Goal: Information Seeking & Learning: Compare options

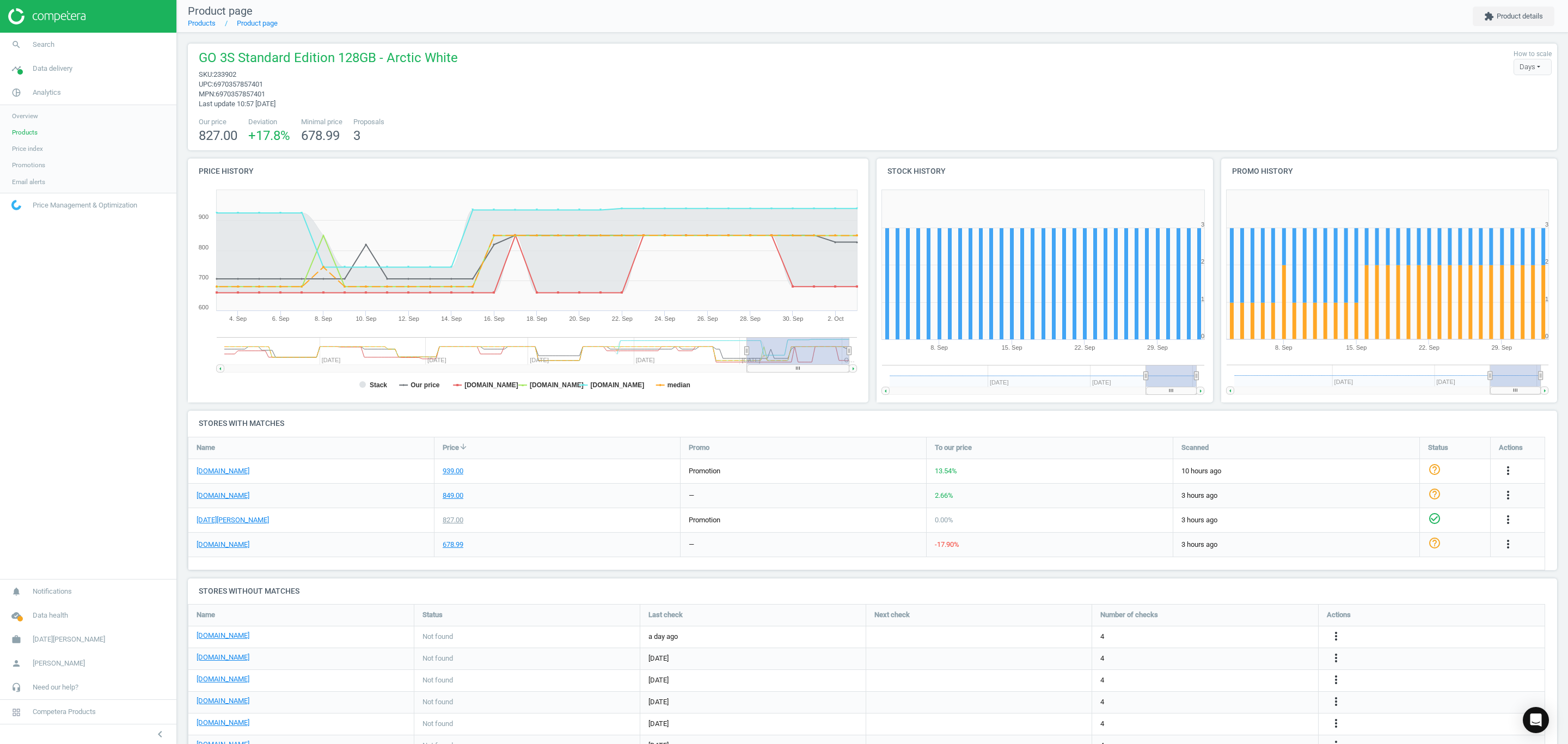
click at [46, 129] on link "Products" at bounding box center [88, 132] width 176 height 16
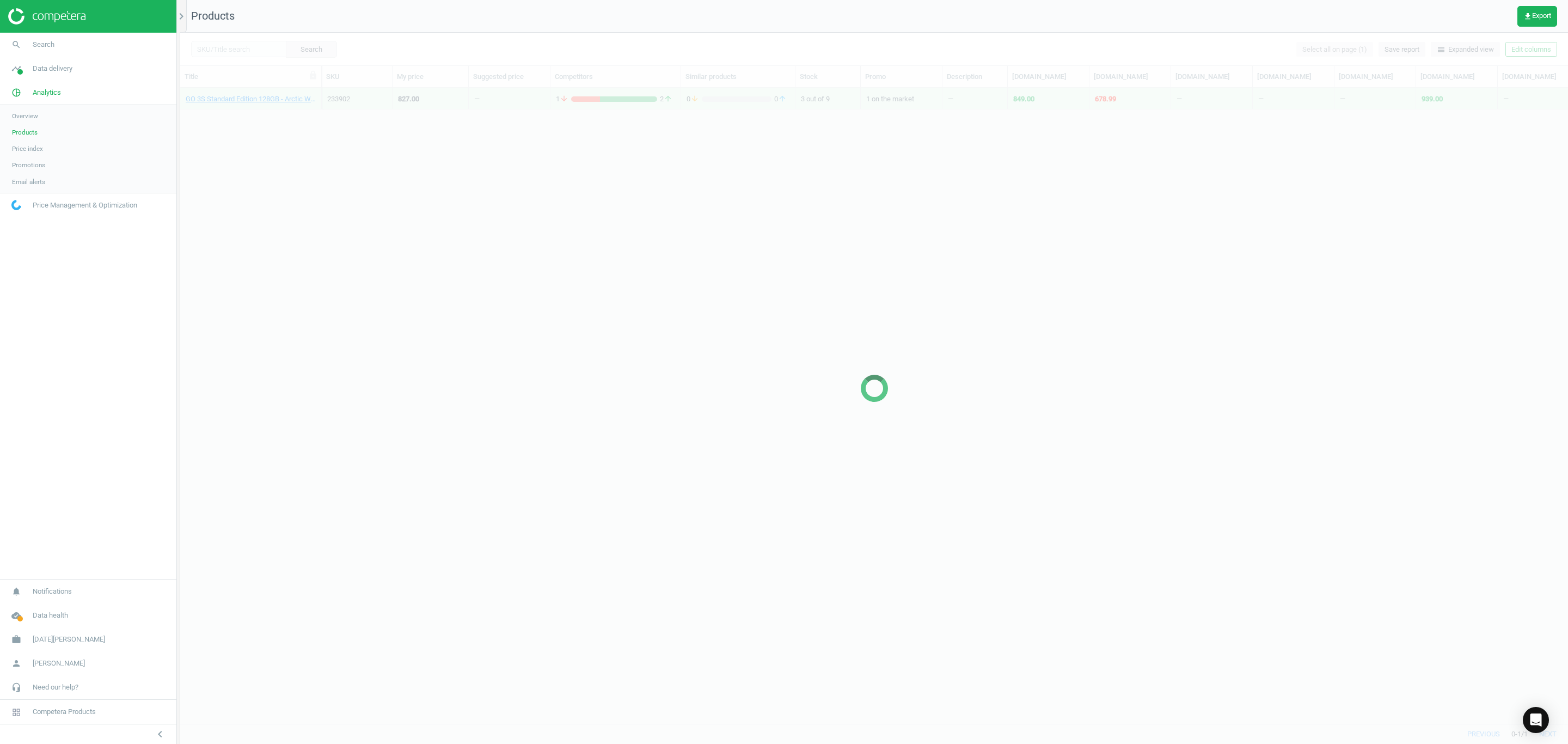
scroll to position [610, 1376]
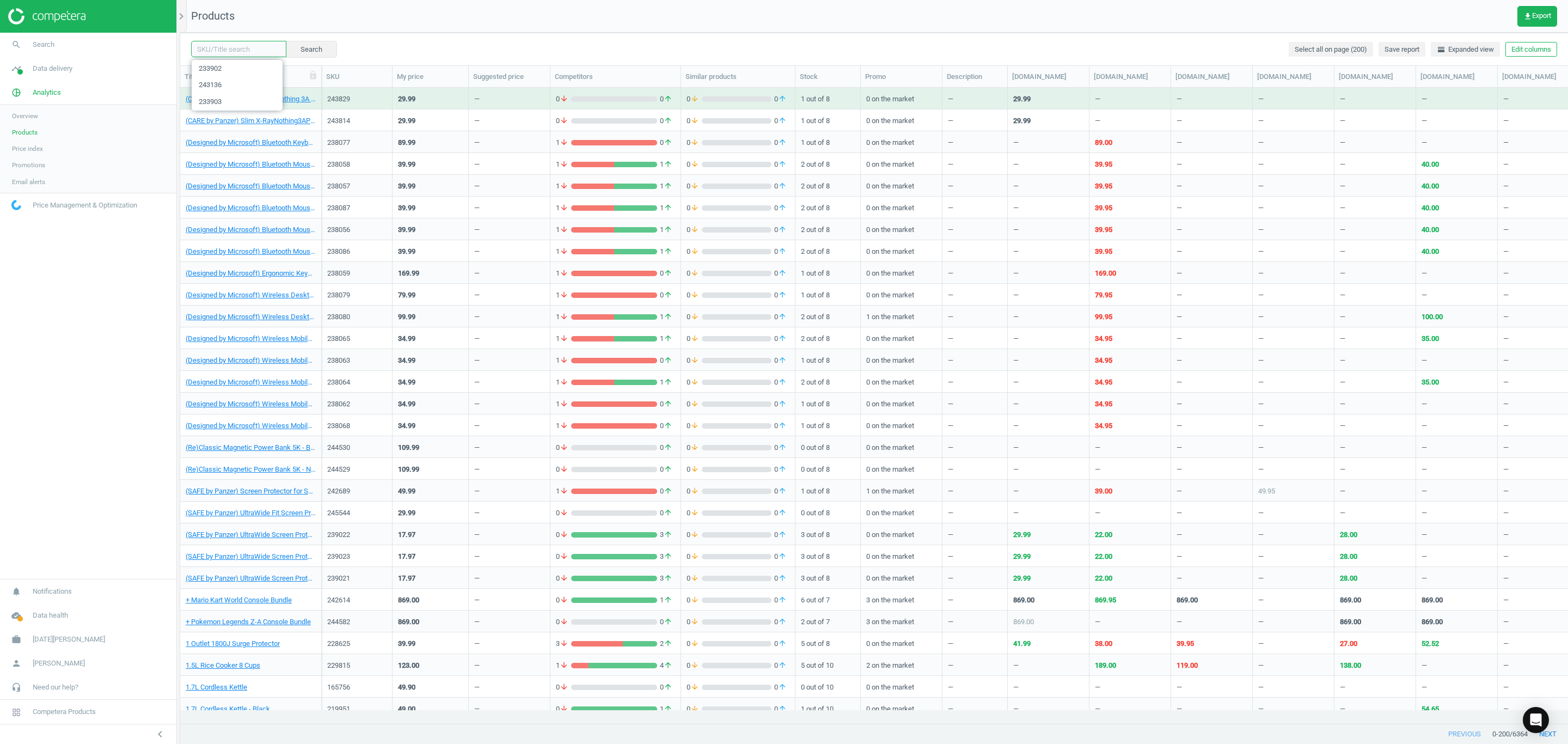
drag, startPoint x: 247, startPoint y: 49, endPoint x: 256, endPoint y: 48, distance: 9.1
click at [247, 49] on input "text" at bounding box center [239, 49] width 96 height 16
paste input "233898"
type input "233898"
click at [312, 50] on button "Search" at bounding box center [311, 49] width 51 height 16
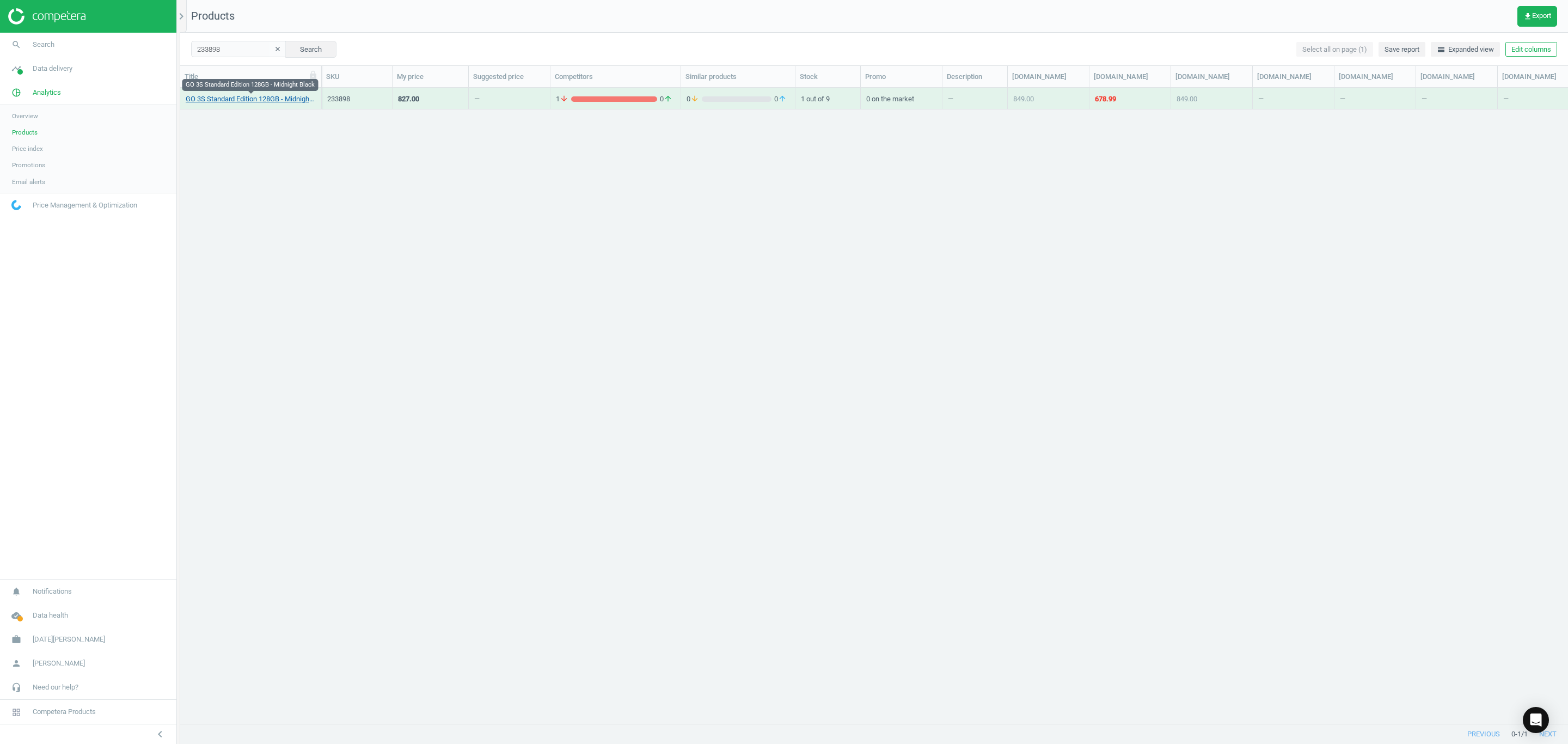
click at [247, 102] on link "GO 3S Standard Edition 128GB - Midnight Black" at bounding box center [250, 98] width 130 height 10
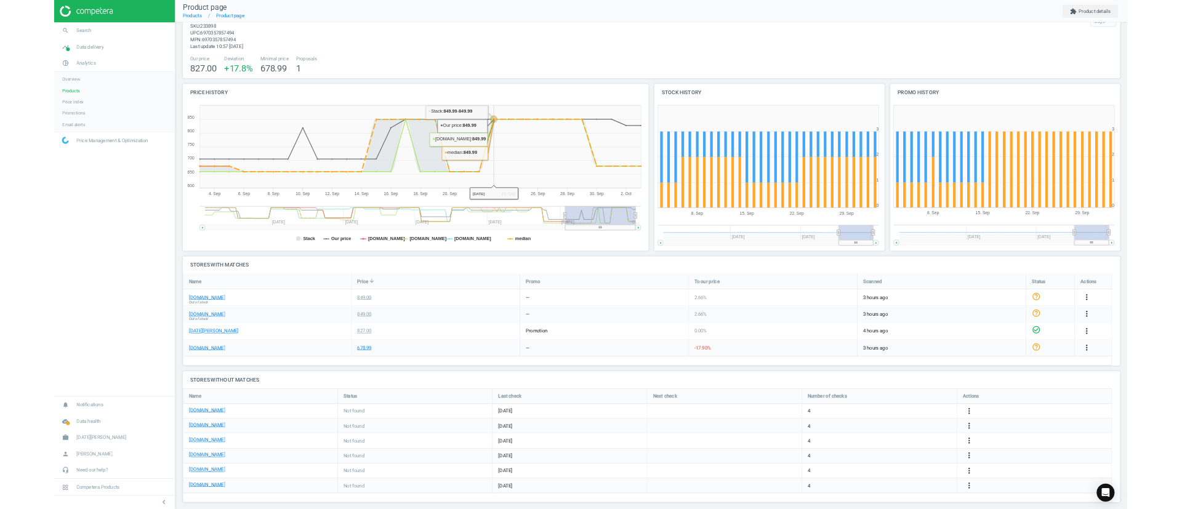
scroll to position [52, 0]
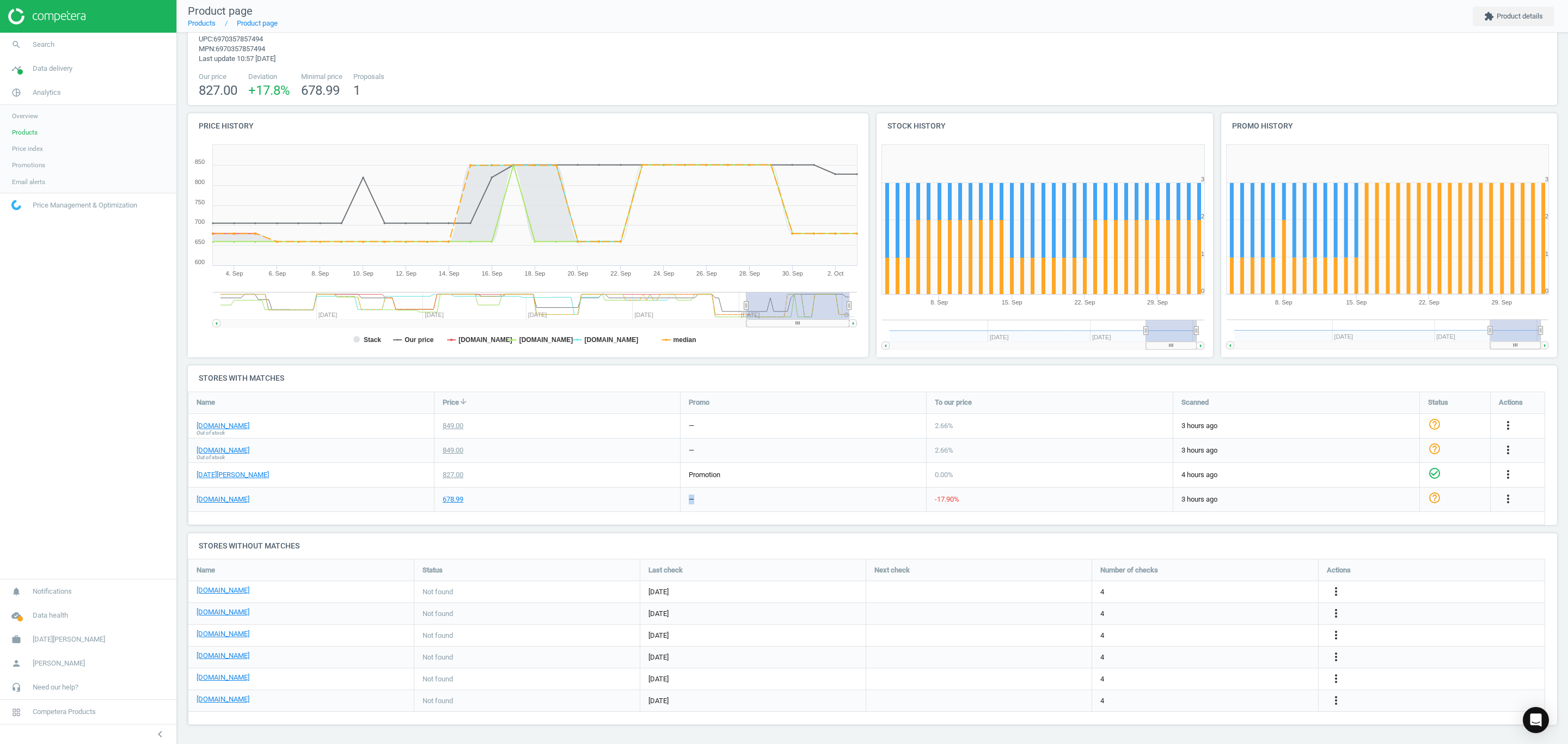
drag, startPoint x: 765, startPoint y: 492, endPoint x: 634, endPoint y: 510, distance: 132.2
click at [634, 510] on div "[DOMAIN_NAME] 678.99 — -17.90 % 3 hours ago help_outline more_vert" at bounding box center [867, 500] width 1357 height 25
click at [615, 502] on div "678.99" at bounding box center [557, 499] width 246 height 24
click at [707, 502] on div "—" at bounding box center [803, 499] width 246 height 24
drag, startPoint x: 706, startPoint y: 432, endPoint x: 680, endPoint y: 431, distance: 26.0
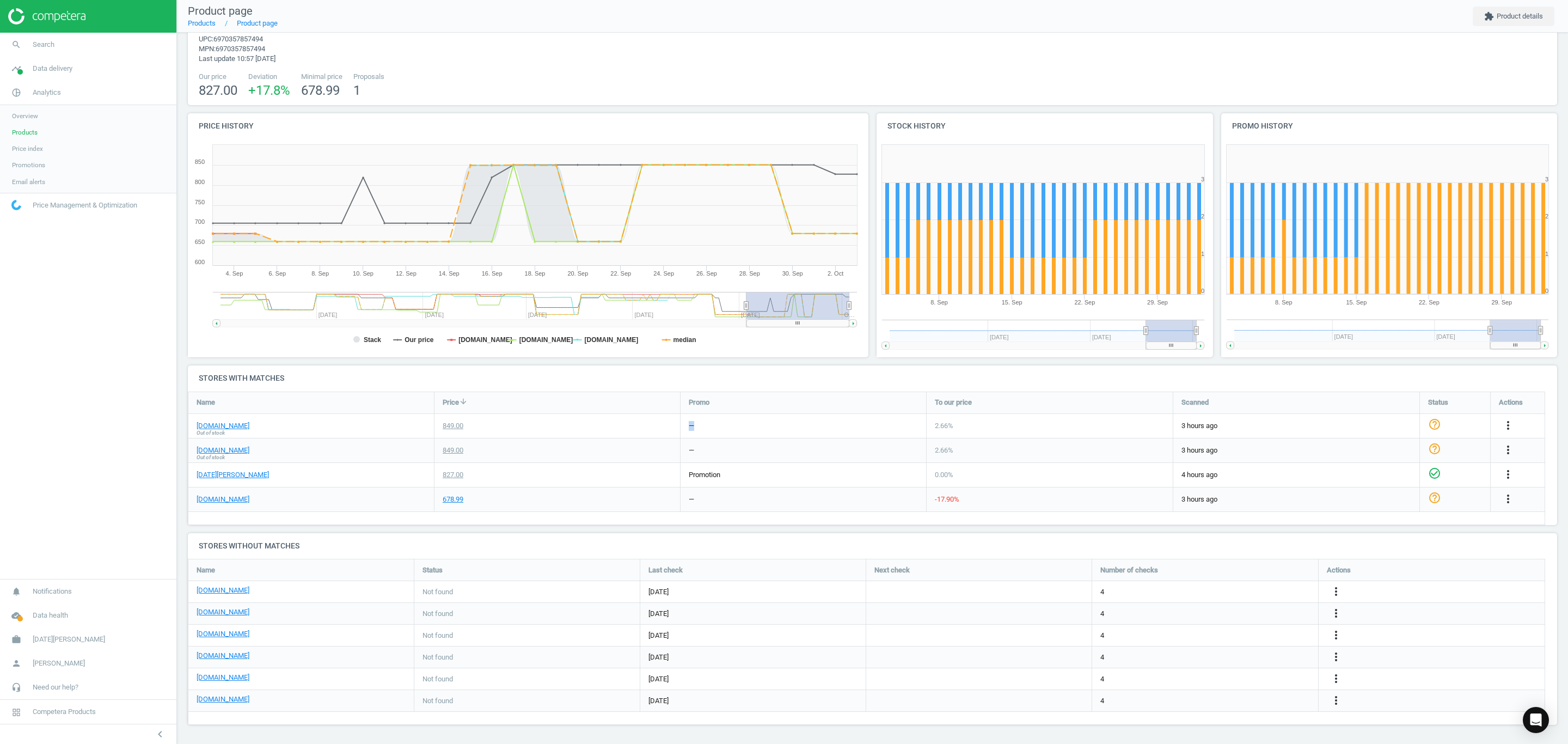
click at [677, 430] on div "[DOMAIN_NAME] Out of stock 849.00 — 2.66 % 3 hours ago help_outline more_vert" at bounding box center [867, 426] width 1357 height 25
click at [749, 456] on div "—" at bounding box center [803, 449] width 246 height 24
drag, startPoint x: 706, startPoint y: 441, endPoint x: 679, endPoint y: 440, distance: 27.0
click at [679, 440] on div "[DOMAIN_NAME] Out of stock 849.00 — 2.66 % 3 hours ago help_outline more_vert" at bounding box center [867, 450] width 1357 height 25
click at [761, 438] on div "—" at bounding box center [803, 449] width 246 height 24
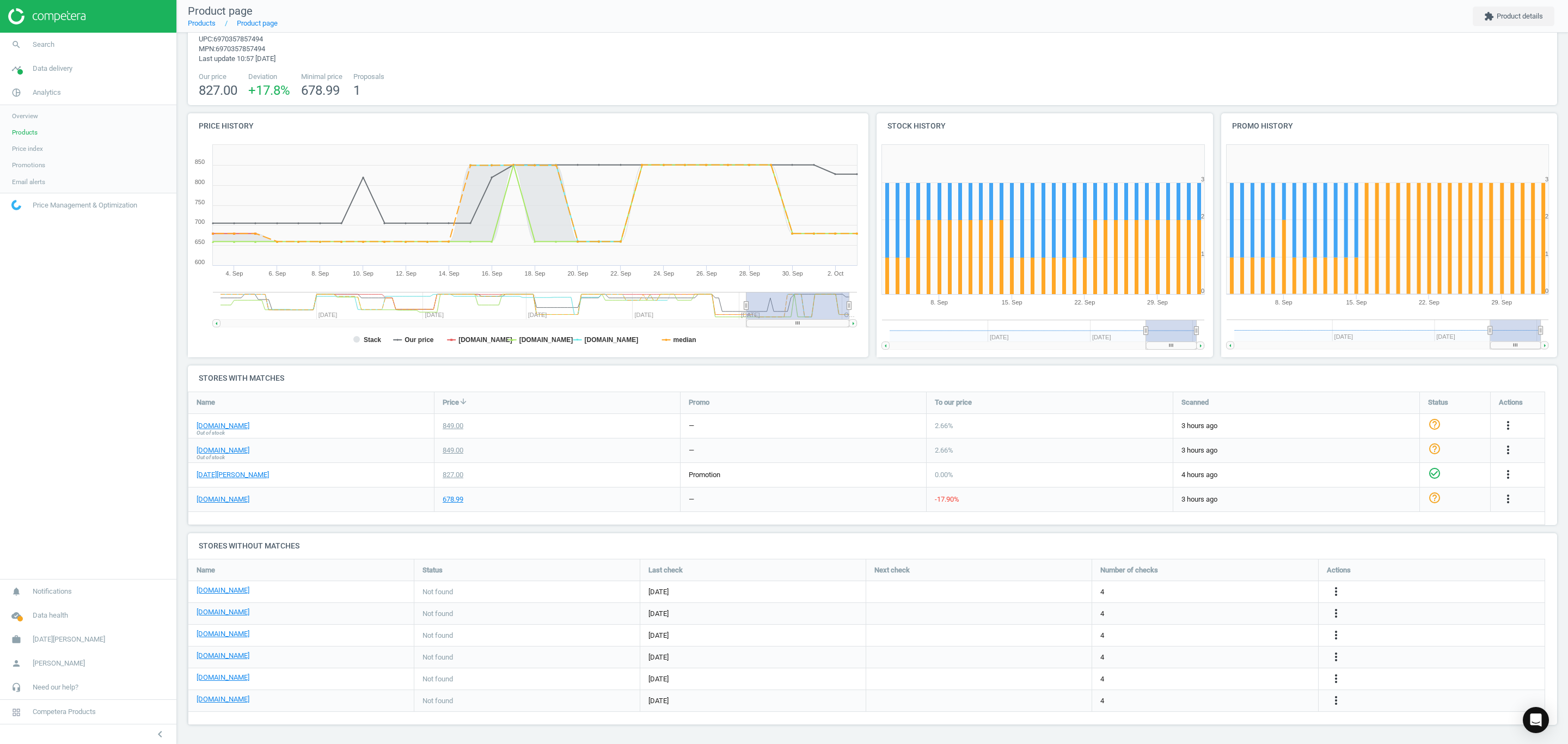
drag, startPoint x: 757, startPoint y: 501, endPoint x: 680, endPoint y: 499, distance: 77.0
click at [680, 499] on div "—" at bounding box center [803, 499] width 246 height 24
click at [675, 497] on div "678.99" at bounding box center [557, 499] width 246 height 24
click at [209, 504] on div "[DOMAIN_NAME]" at bounding box center [311, 499] width 246 height 24
click at [213, 501] on link "[DOMAIN_NAME]" at bounding box center [223, 499] width 53 height 10
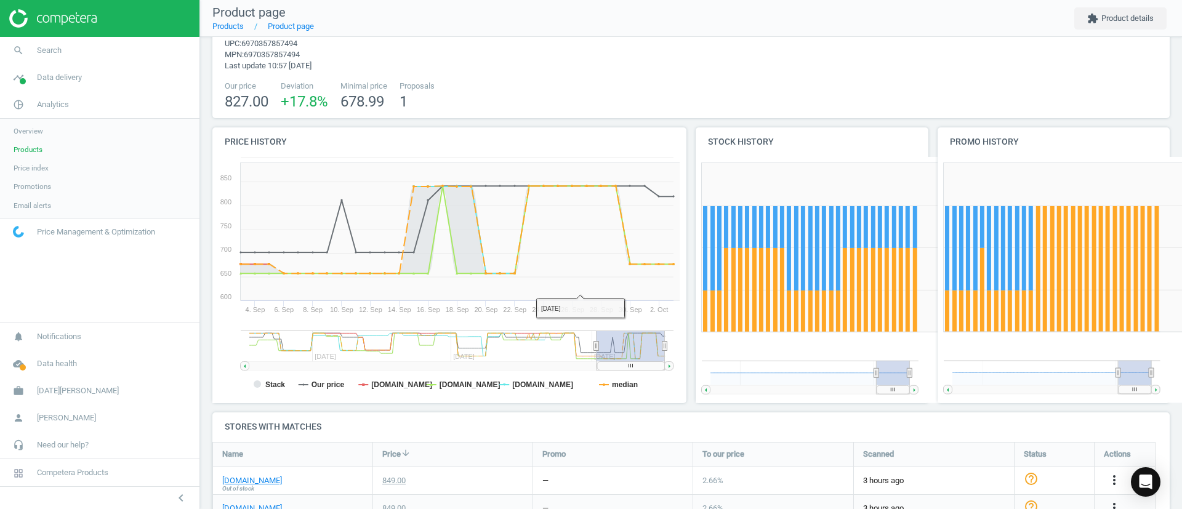
scroll to position [0, 0]
